Goal: Use online tool/utility: Use online tool/utility

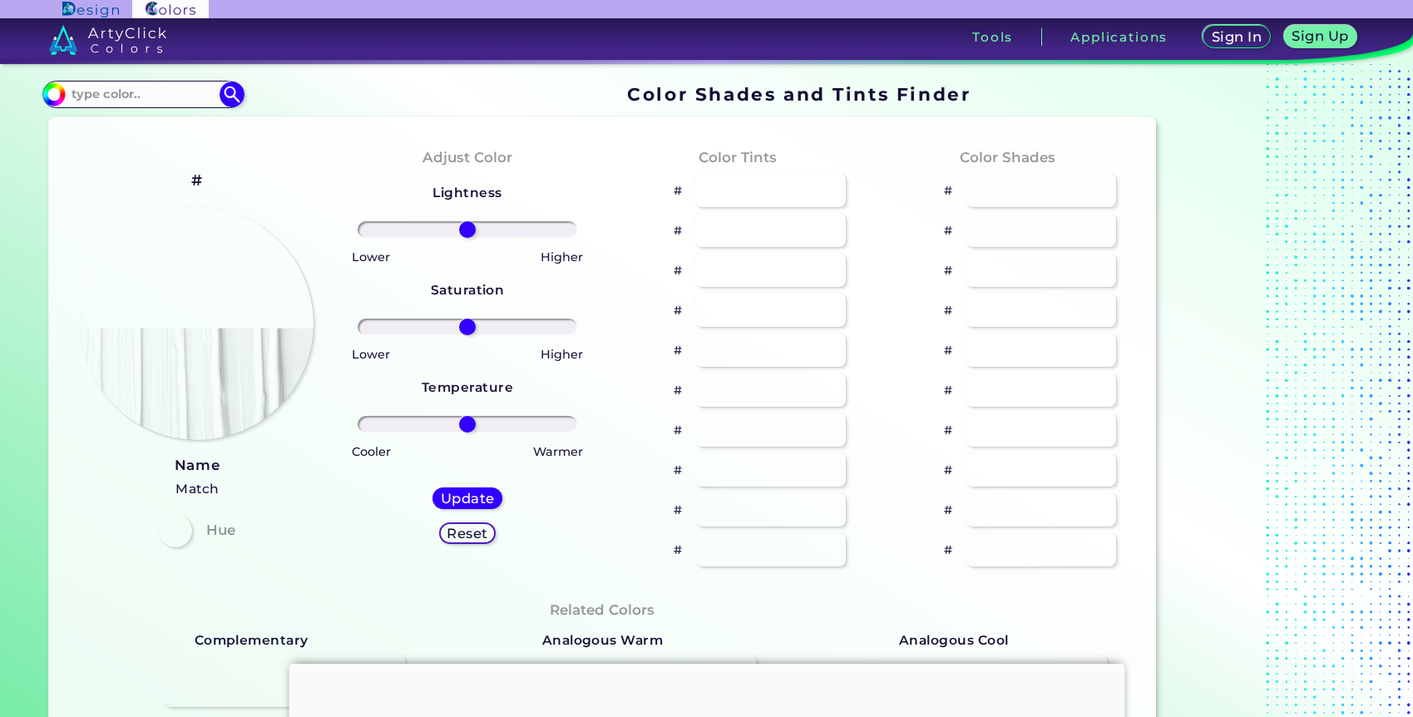
type input "#f2eee6"
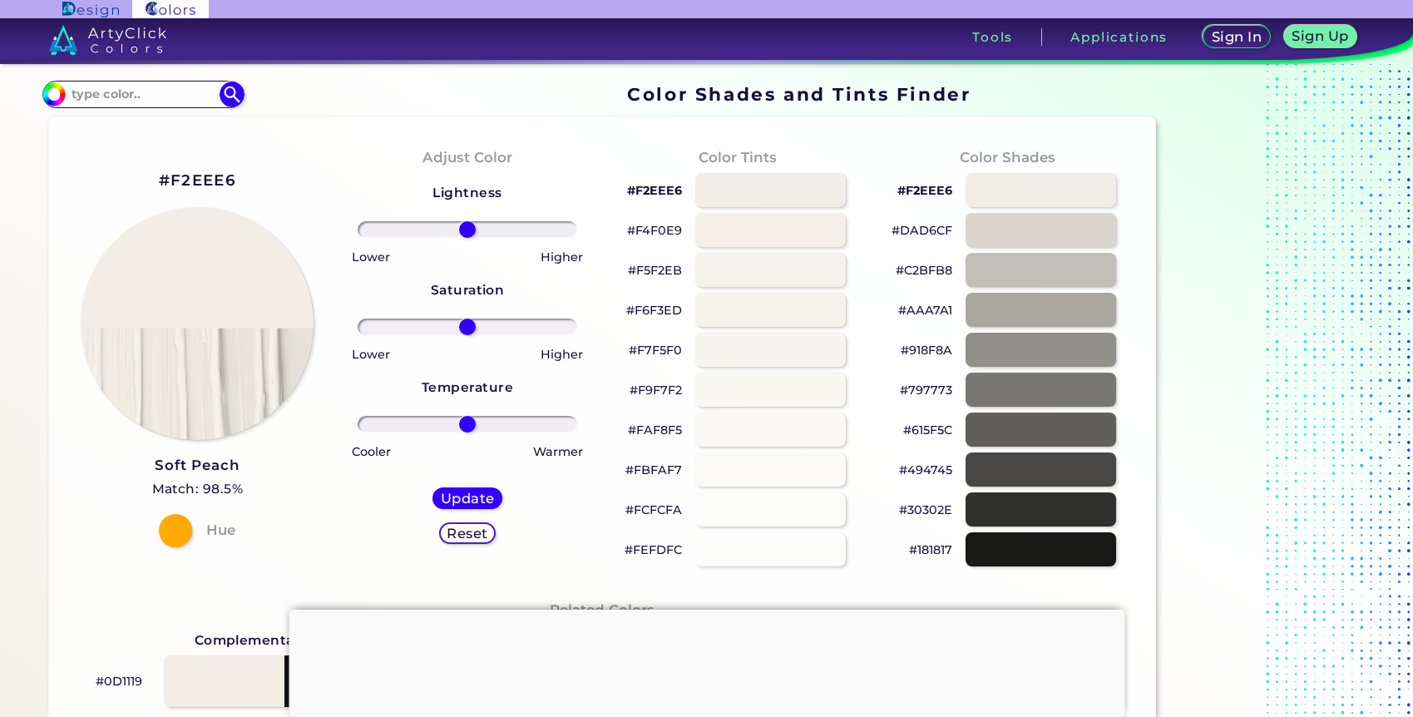
click at [188, 175] on h2 "#F2EEE6" at bounding box center [197, 181] width 77 height 22
click at [188, 175] on h2 "#F2EEE6 copied" at bounding box center [197, 181] width 77 height 22
copy h2 "F2EEE6 copied"
click at [191, 105] on input at bounding box center [143, 94] width 155 height 22
paste input "#71624b"
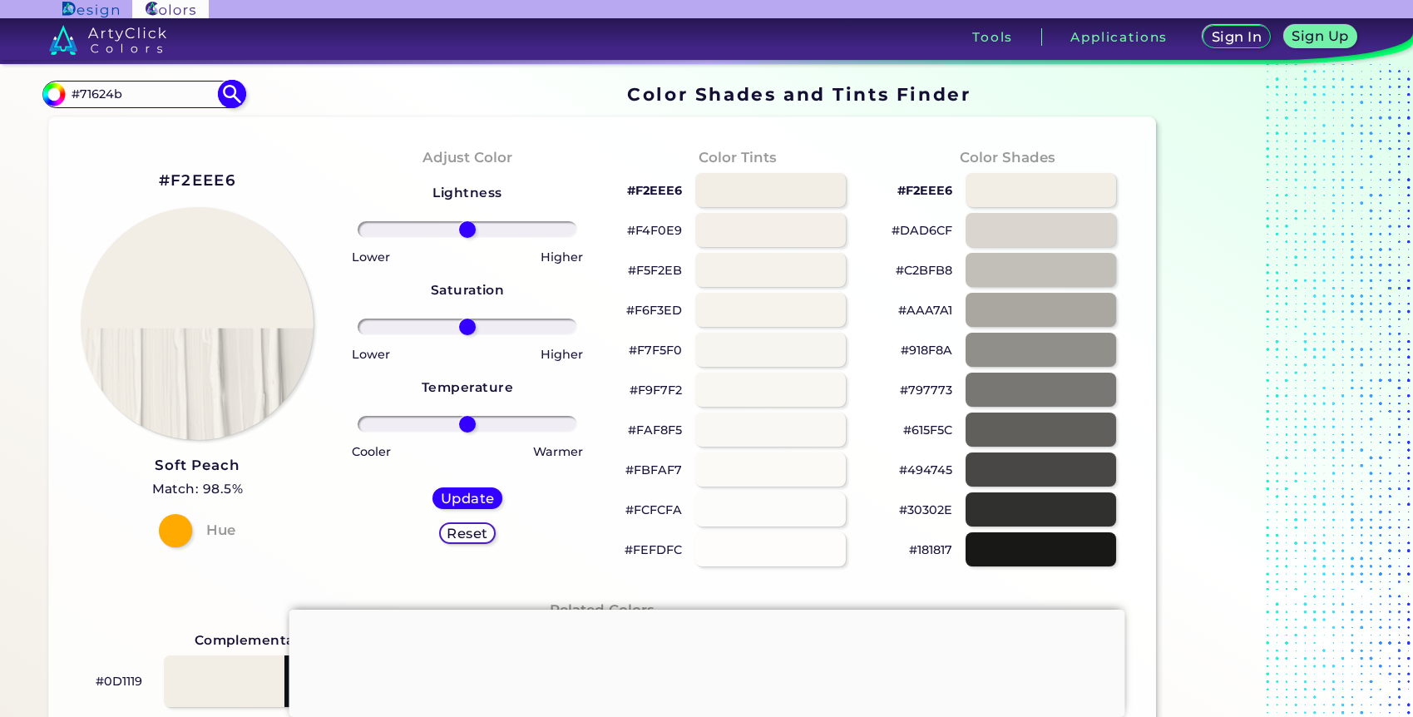
type input "#71624b"
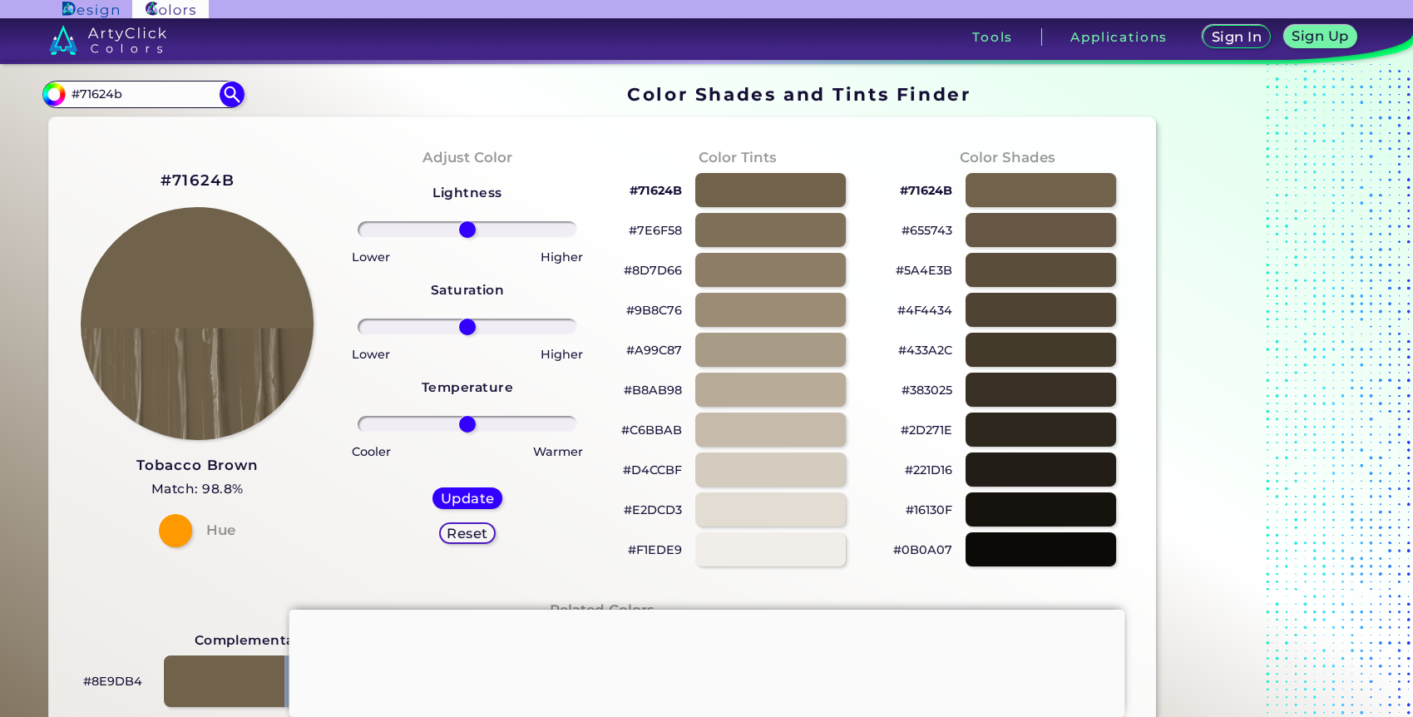
click at [167, 9] on img at bounding box center [170, 9] width 76 height 18
